Goal: Transaction & Acquisition: Purchase product/service

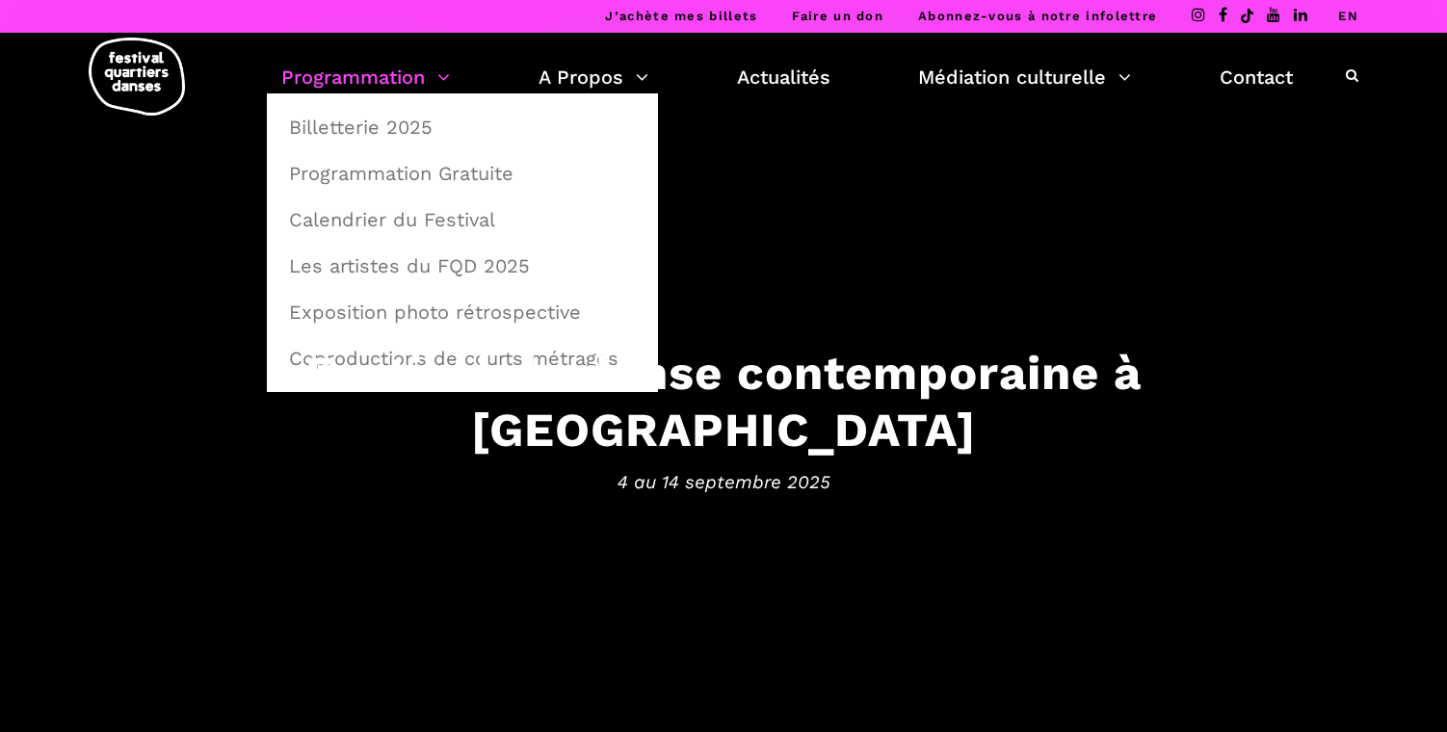
click at [407, 87] on link "Programmation" at bounding box center [365, 77] width 169 height 33
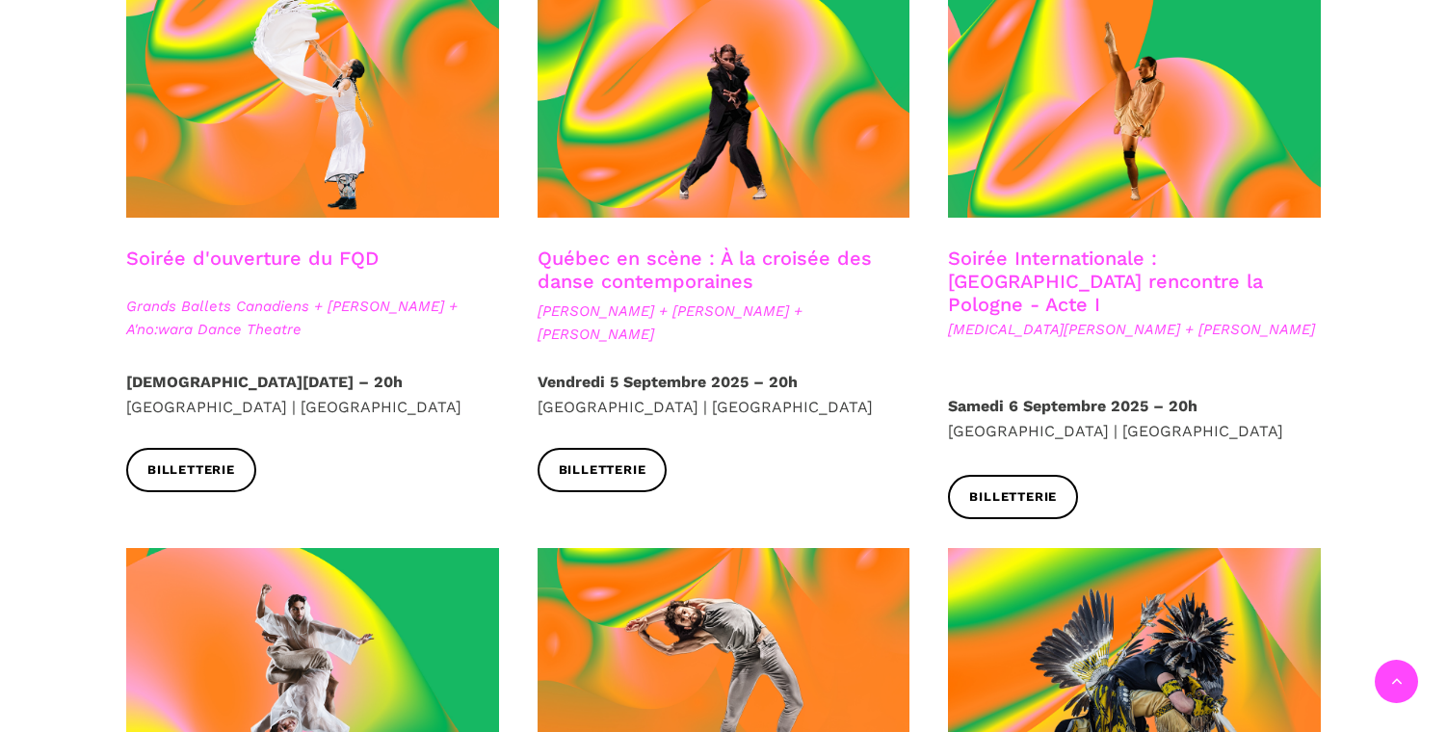
scroll to position [644, 0]
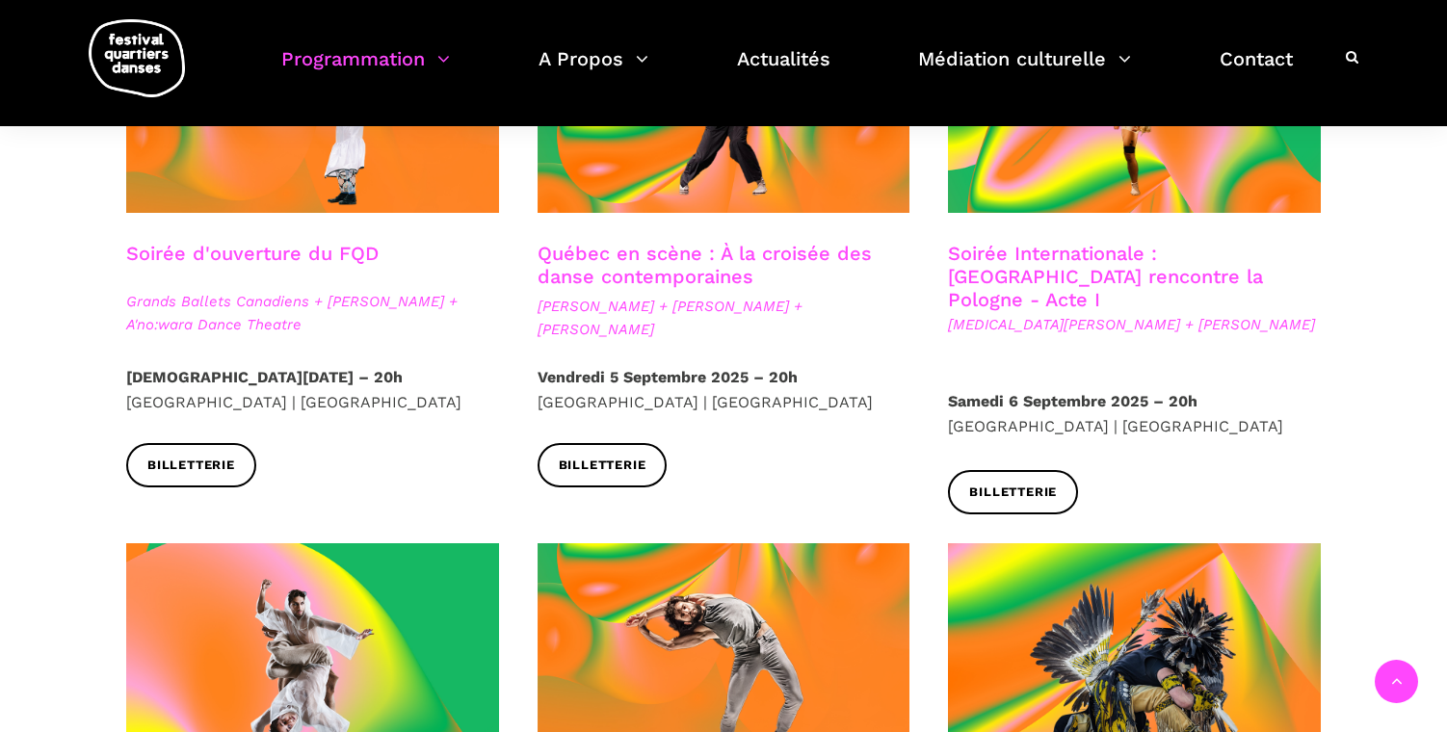
click at [763, 255] on link "Québec en scène : À la croisée des danse contemporaines" at bounding box center [705, 265] width 334 height 46
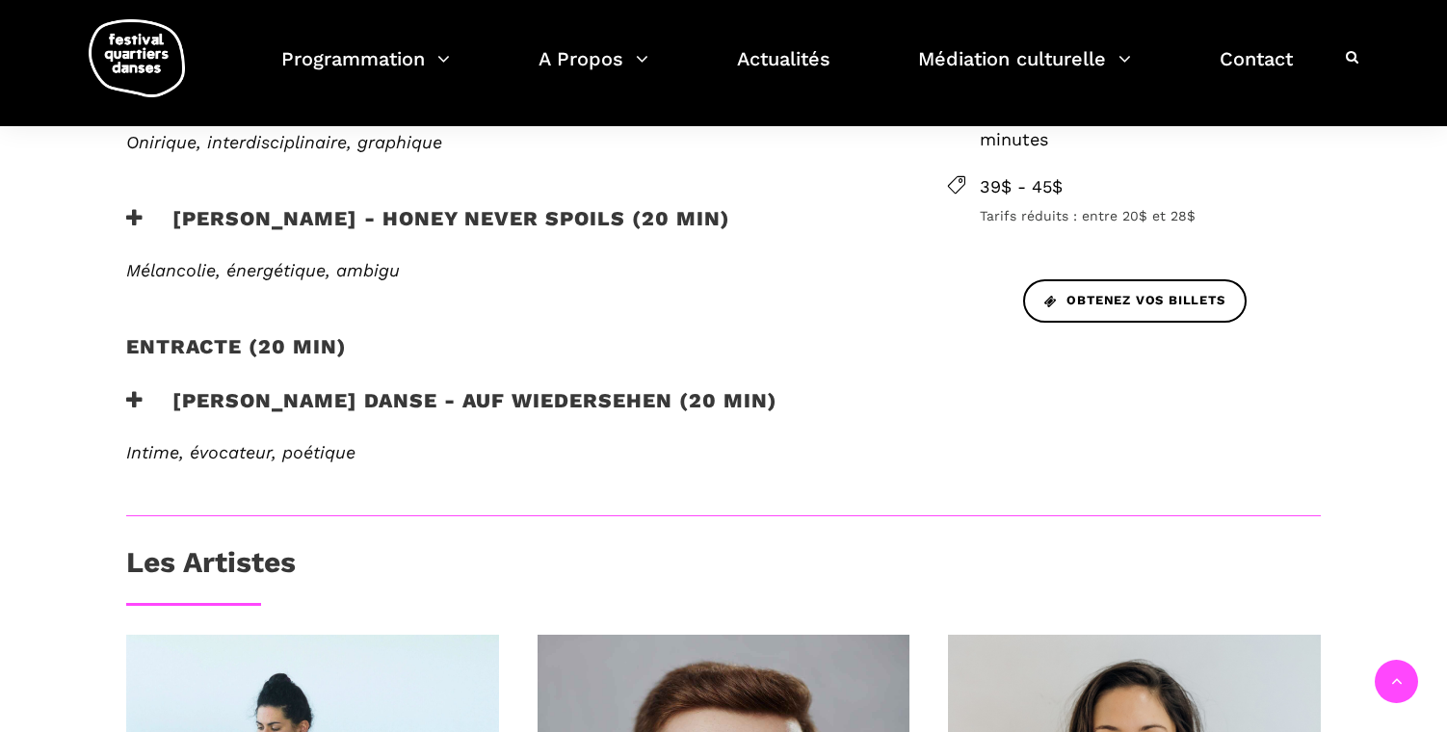
scroll to position [758, 0]
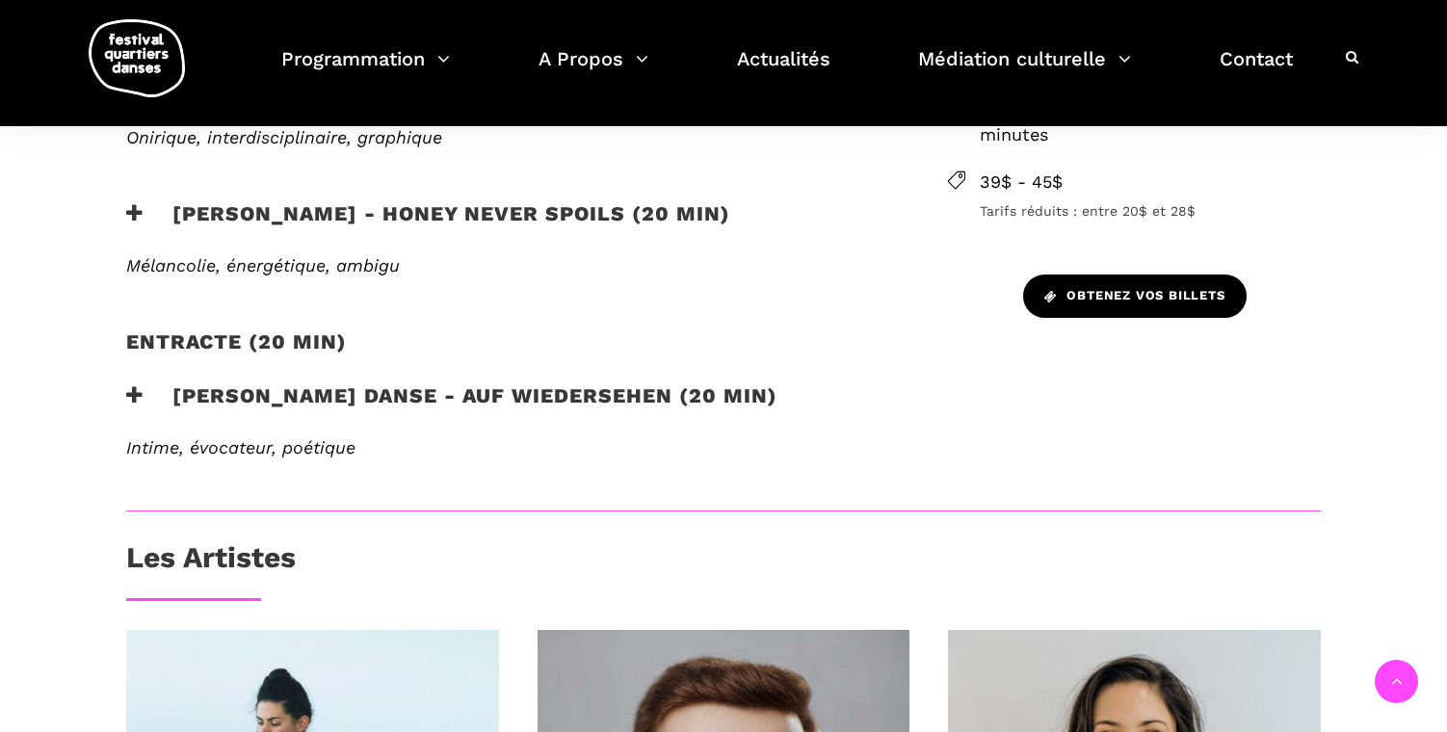
click at [1186, 294] on span "Obtenez vos billets" at bounding box center [1135, 296] width 181 height 20
